Goal: Find specific page/section: Find specific page/section

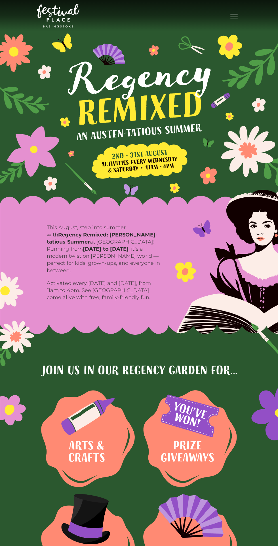
click at [233, 14] on span "Toggle navigation" at bounding box center [233, 14] width 7 height 1
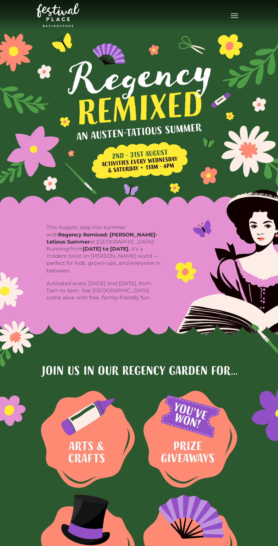
click at [230, 14] on span "Toggle navigation" at bounding box center [233, 14] width 7 height 1
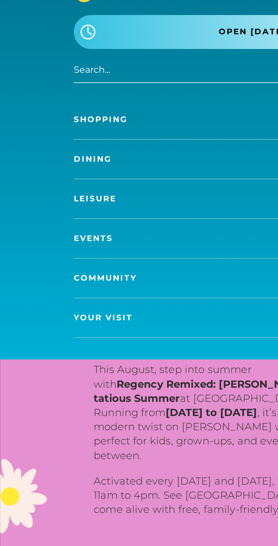
click at [45, 96] on link "Shopping" at bounding box center [139, 103] width 204 height 20
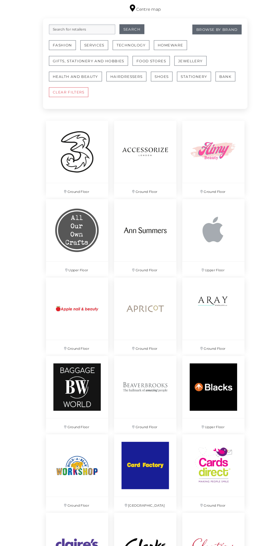
scroll to position [339, 0]
